Goal: Information Seeking & Learning: Learn about a topic

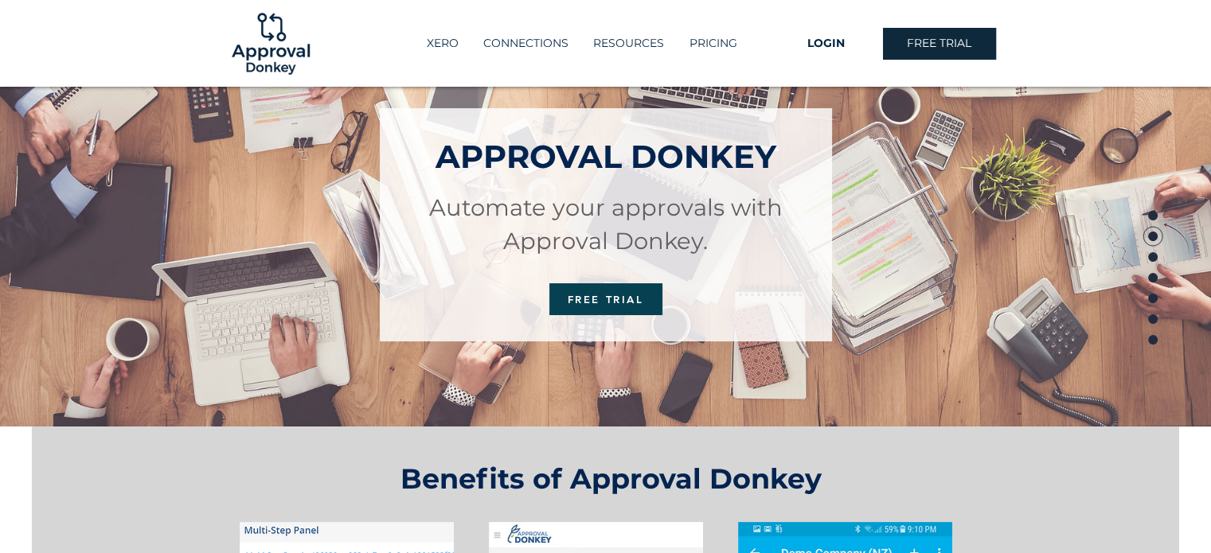
scroll to position [80, 0]
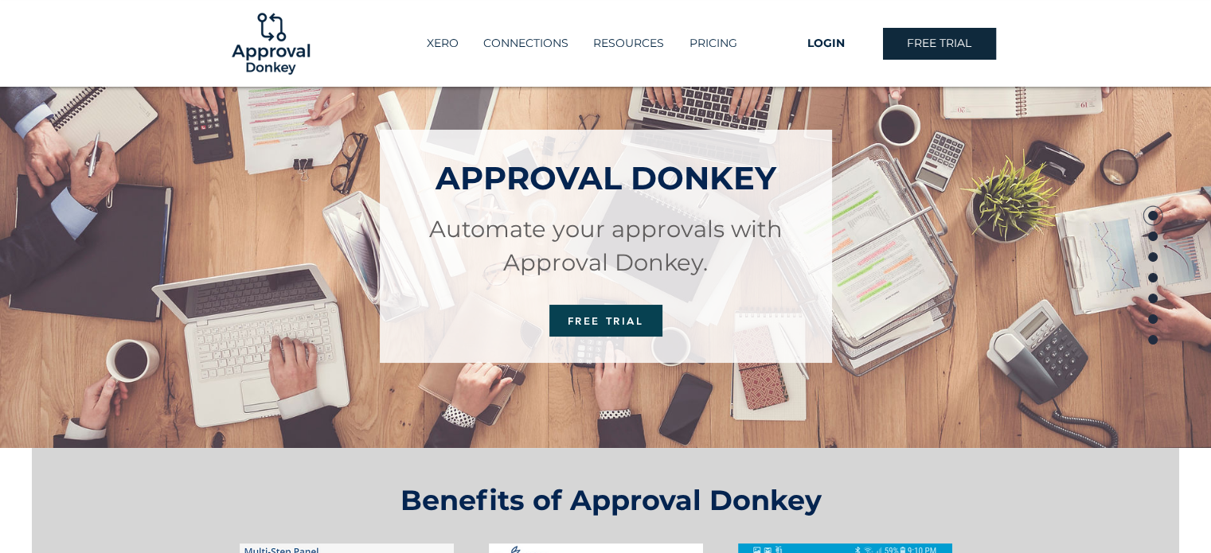
click at [698, 23] on div "XERO CONNECTIONS RESOURCES GUIDES EXAMPLES FAQ PRICING More Use tab to navigate…" at bounding box center [605, 43] width 1211 height 87
click at [698, 35] on p "PRICING" at bounding box center [714, 43] width 64 height 26
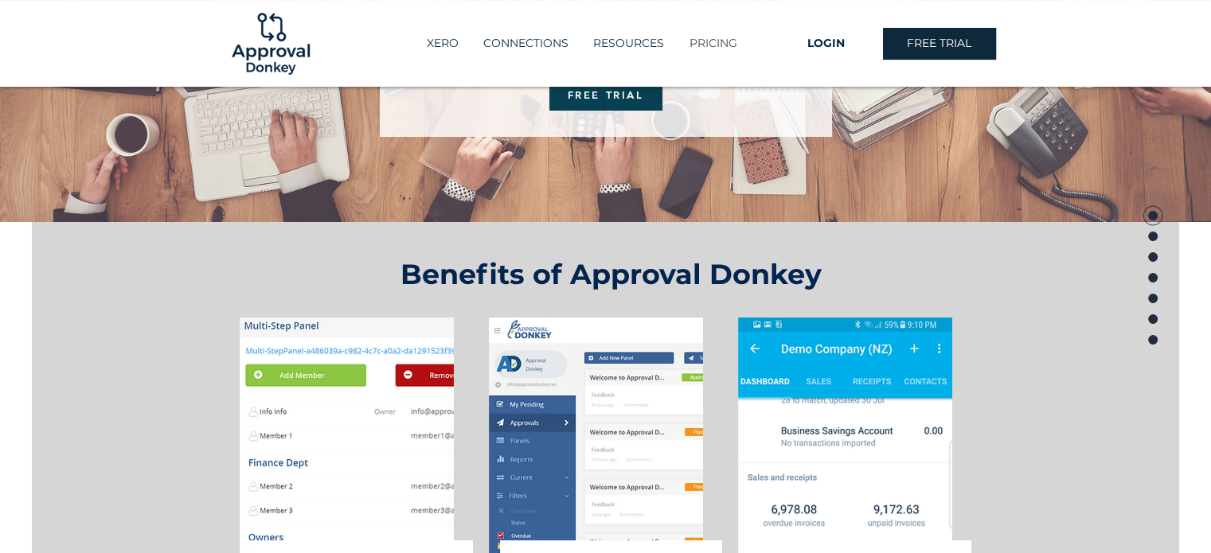
click at [698, 35] on p "PRICING" at bounding box center [714, 43] width 64 height 26
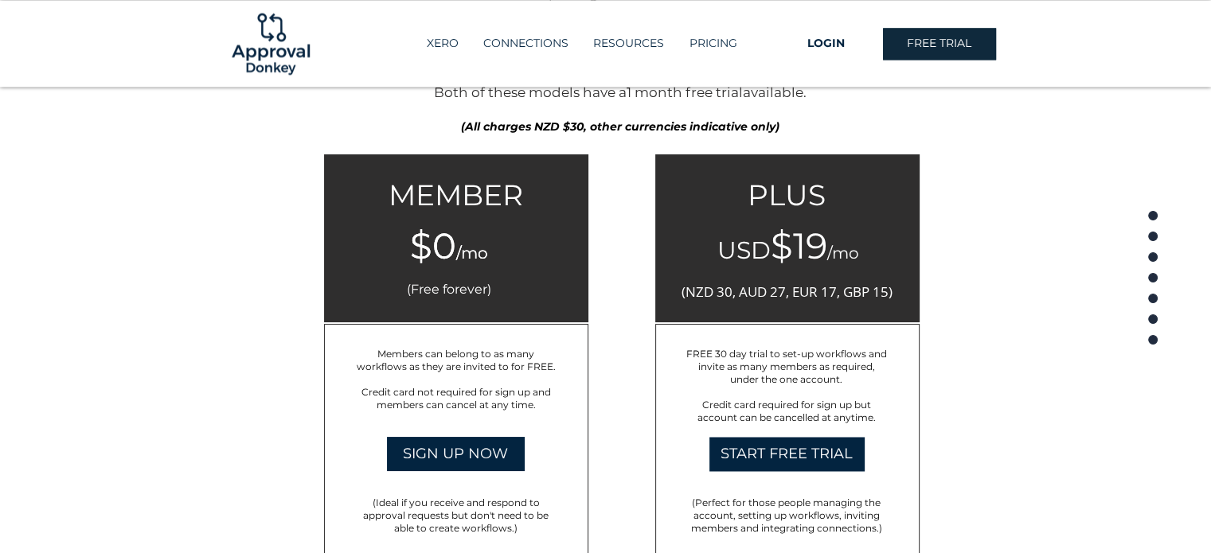
scroll to position [2086, 0]
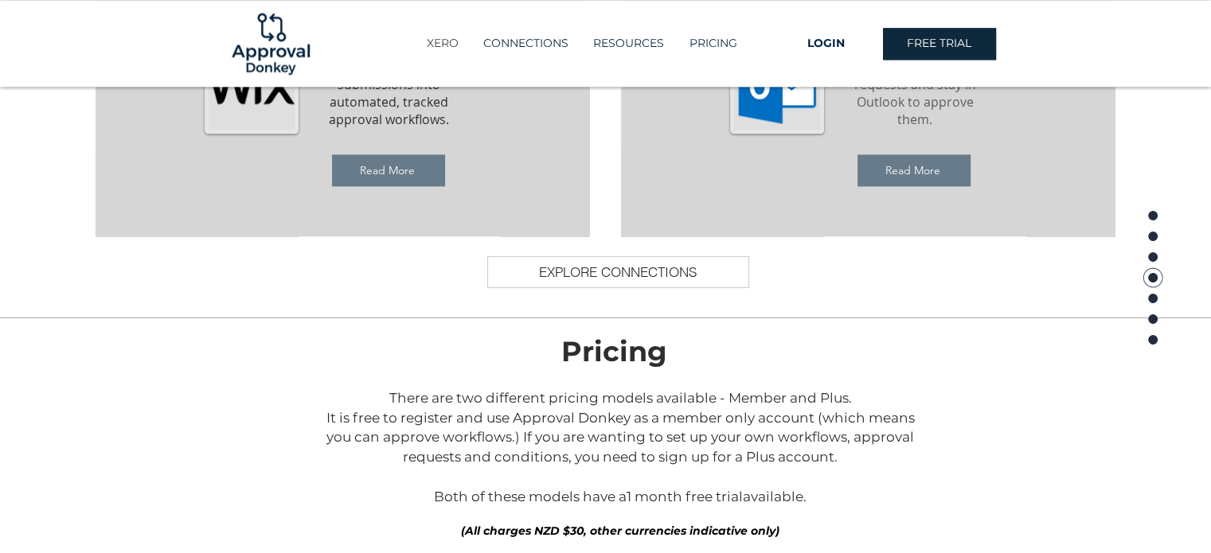
click at [443, 42] on p "XERO" at bounding box center [443, 43] width 48 height 26
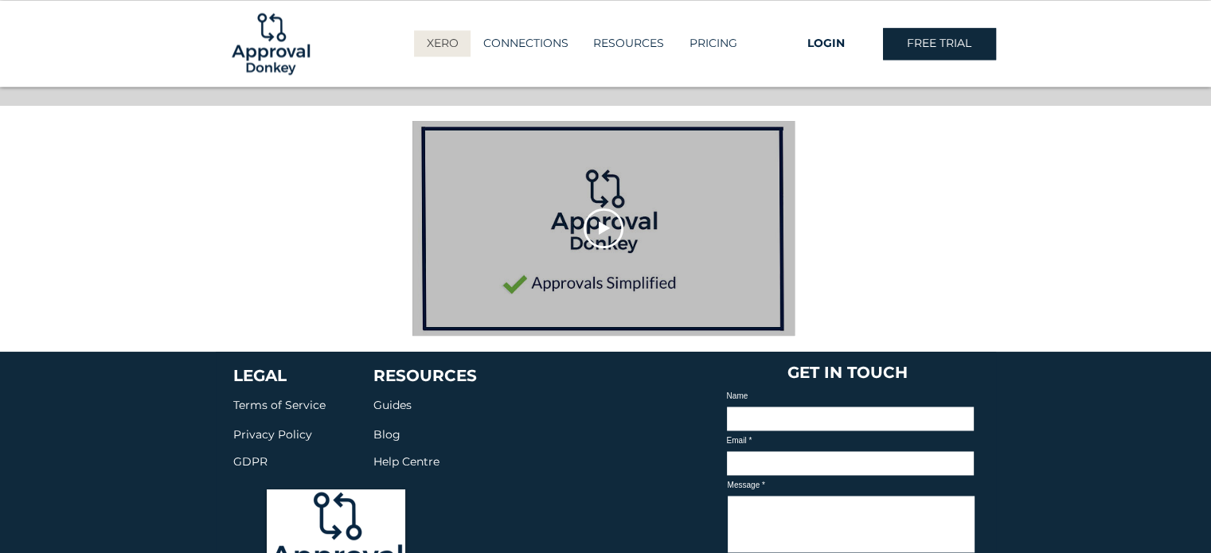
scroll to position [2310, 0]
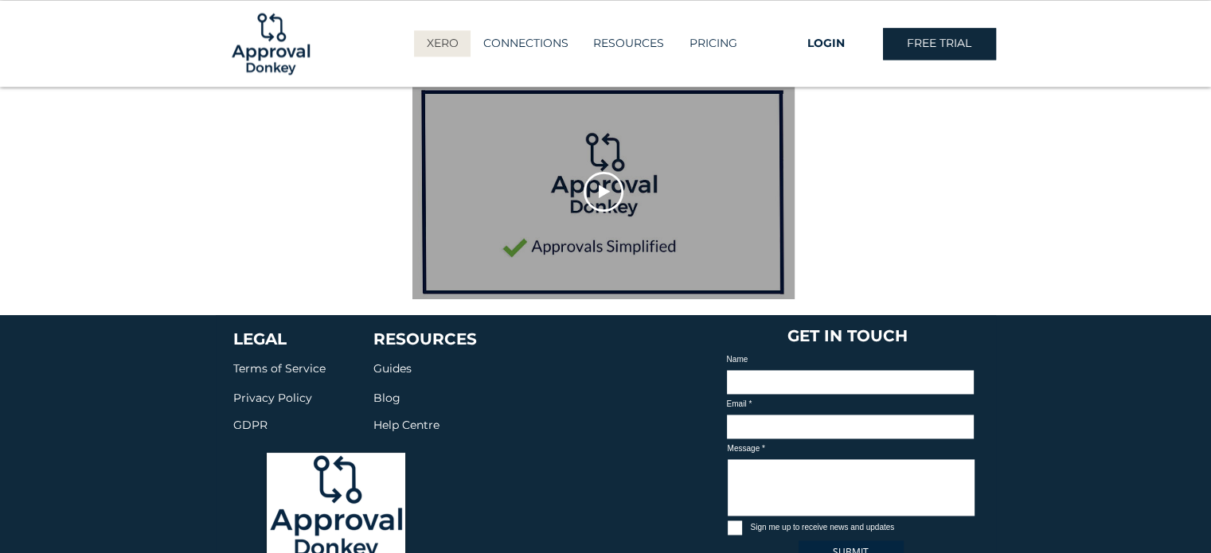
click at [600, 190] on div at bounding box center [604, 191] width 382 height 215
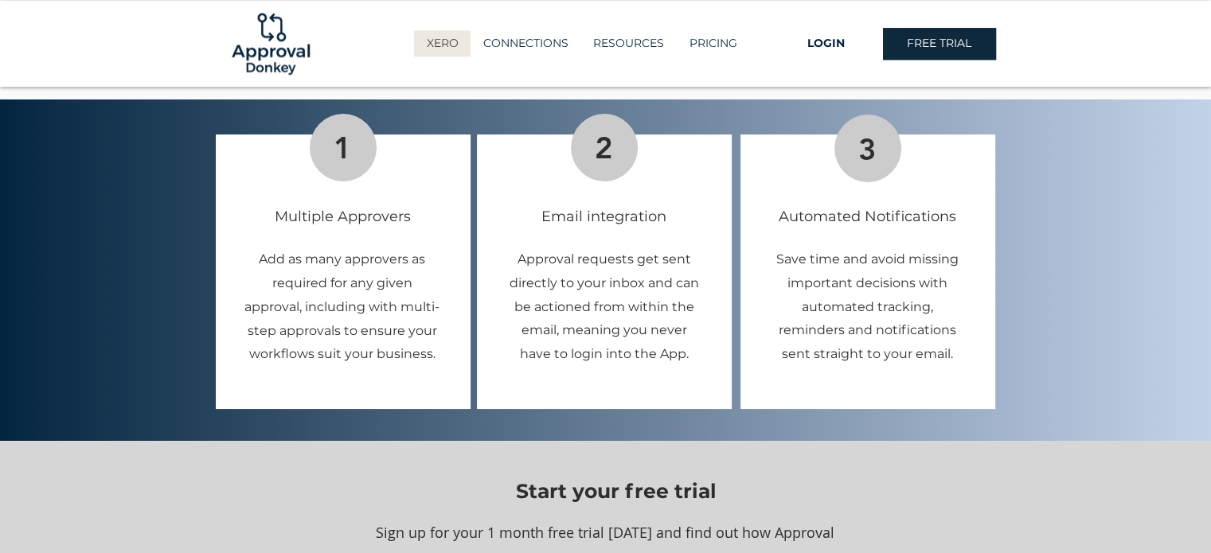
scroll to position [1672, 0]
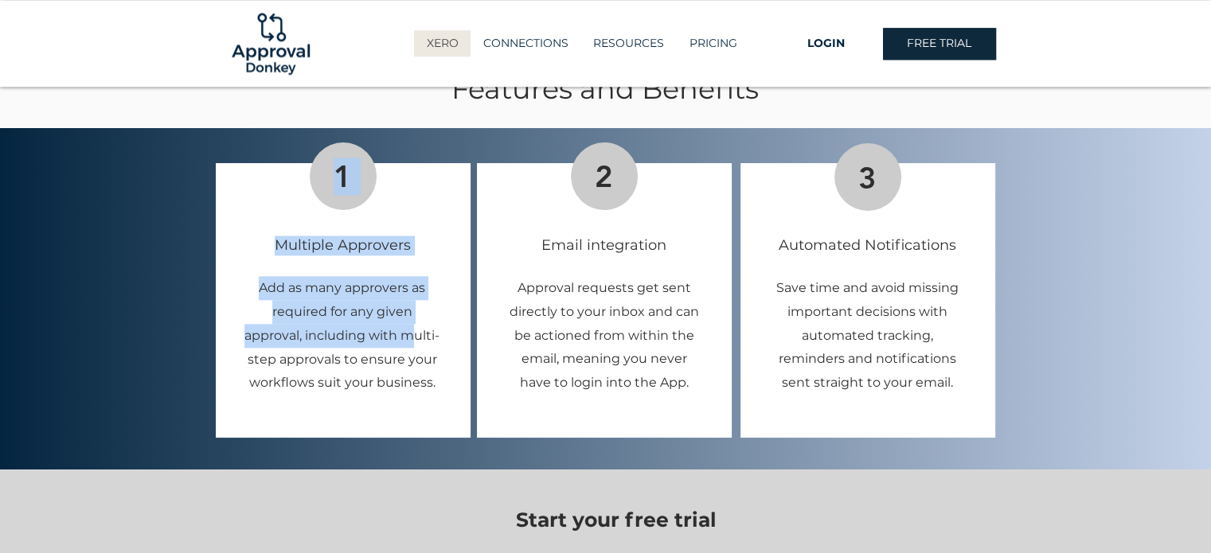
drag, startPoint x: 260, startPoint y: 208, endPoint x: 636, endPoint y: 264, distance: 380.1
click at [409, 299] on div "1 Multiple Approvers Add as many approvers as required for any given approval, …" at bounding box center [343, 300] width 255 height 275
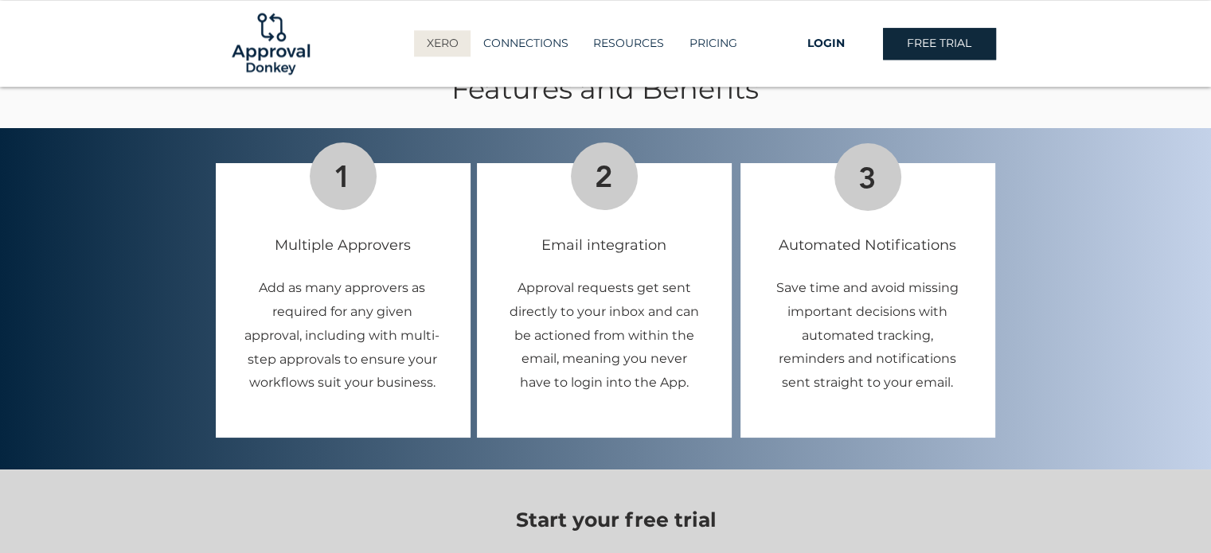
click at [636, 280] on span "Approval requests get sent directly to your inbox and can be actioned from with…" at bounding box center [605, 335] width 190 height 110
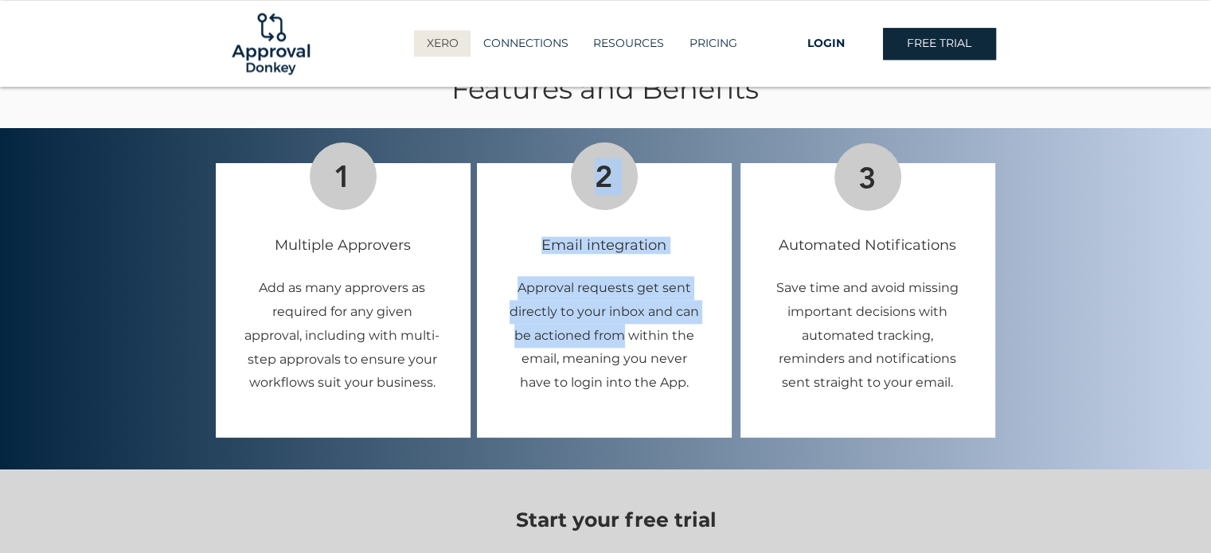
drag, startPoint x: 571, startPoint y: 239, endPoint x: 625, endPoint y: 302, distance: 83.0
click at [625, 302] on div "2 Email integration Approval requests get sent directly to your inbox and can b…" at bounding box center [604, 300] width 255 height 275
click at [625, 302] on span "Approval requests get sent directly to your inbox and can be actioned from with…" at bounding box center [605, 335] width 190 height 110
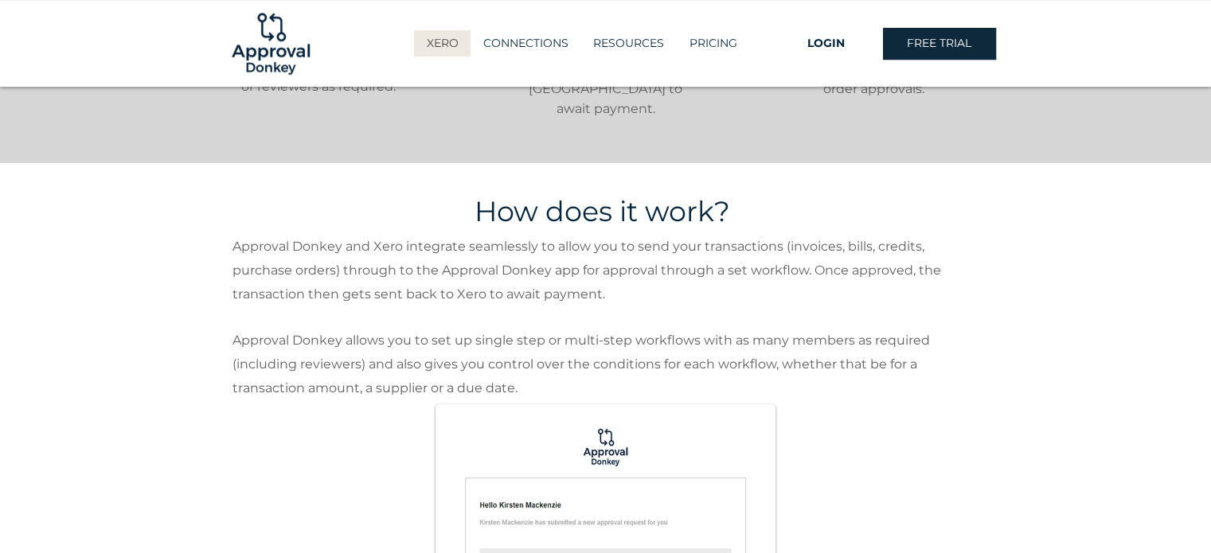
scroll to position [781, 0]
